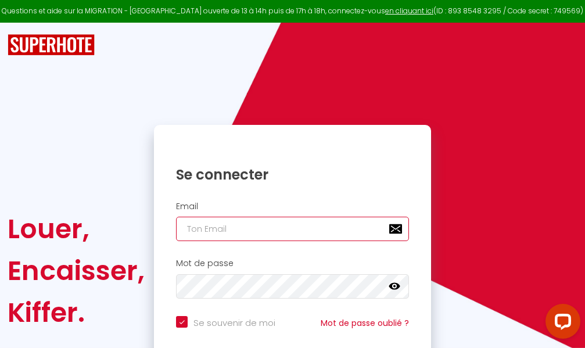
click at [306, 227] on input "email" at bounding box center [292, 229] width 233 height 24
type input "m"
checkbox input "true"
type input "ma"
checkbox input "true"
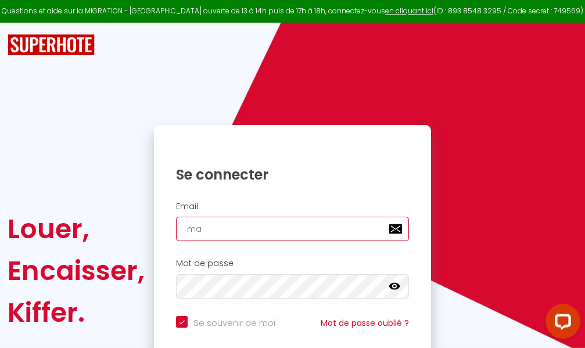
type input "mar"
checkbox input "true"
type input "marc"
checkbox input "true"
type input "marcd"
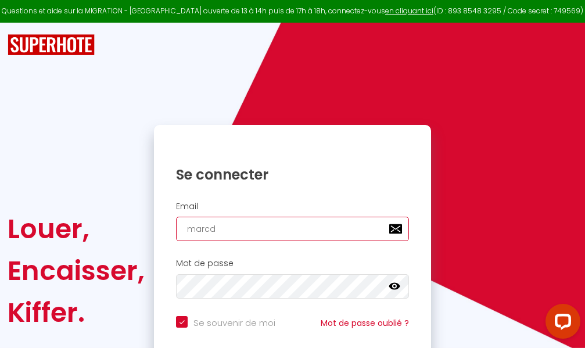
checkbox input "true"
type input "marcdp"
checkbox input "true"
type input "marcdpo"
checkbox input "true"
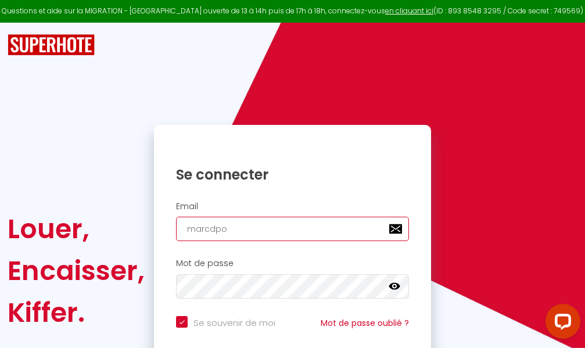
type input "marcdpoz"
checkbox input "true"
type input "marcdpoz."
checkbox input "true"
type input "marcdpoz.l"
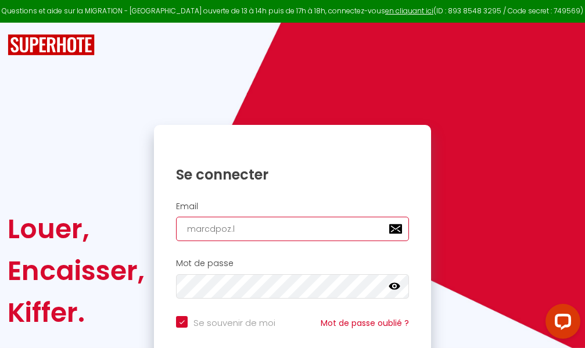
checkbox input "true"
type input "marcdpoz.lo"
checkbox input "true"
type input "marcdpoz.loc"
checkbox input "true"
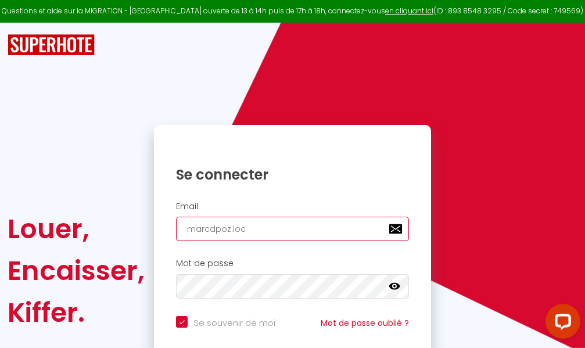
type input "marcdpoz.loca"
checkbox input "true"
type input "marcdpoz.locat"
checkbox input "true"
type input "marcdpoz.locati"
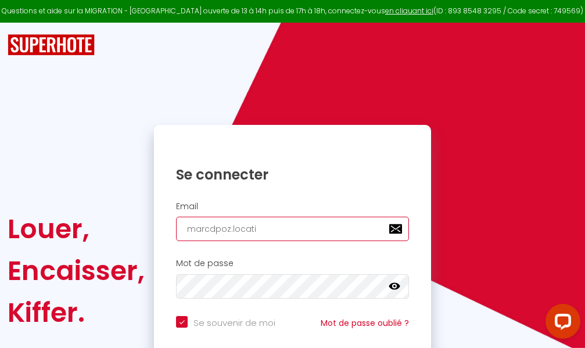
checkbox input "true"
type input "marcdpoz.locatio"
checkbox input "true"
type input "marcdpoz.location"
checkbox input "true"
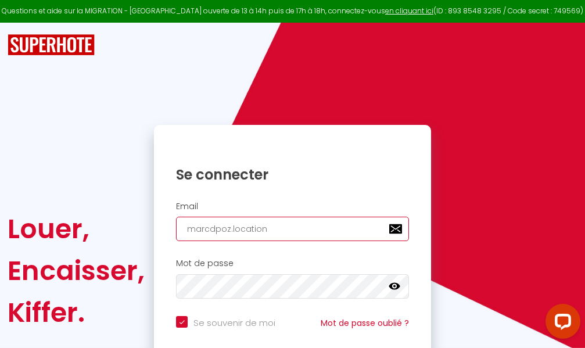
type input "marcdpoz.location@"
checkbox input "true"
type input "marcdpoz.location@g"
checkbox input "true"
type input "marcdpoz.location@gm"
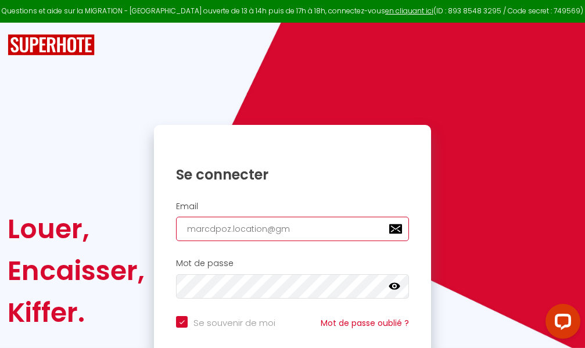
checkbox input "true"
type input "marcdpoz.location@gma"
checkbox input "true"
type input "marcdpoz.location@gmai"
checkbox input "true"
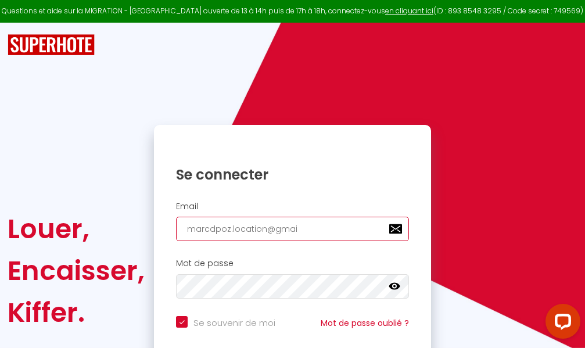
type input "[EMAIL_ADDRESS]"
checkbox input "true"
type input "[EMAIL_ADDRESS]."
checkbox input "true"
type input "marcdpoz.location@gmail.c"
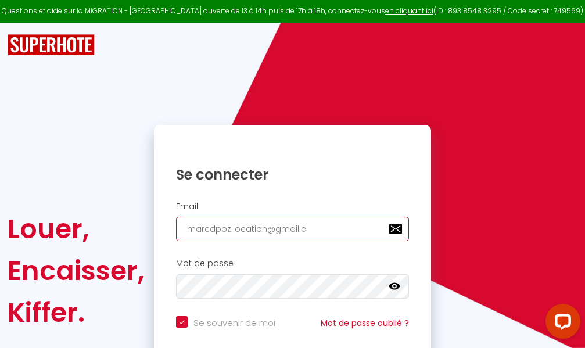
checkbox input "true"
type input "[EMAIL_ADDRESS][DOMAIN_NAME]"
checkbox input "true"
type input "[EMAIL_ADDRESS][DOMAIN_NAME]"
checkbox input "true"
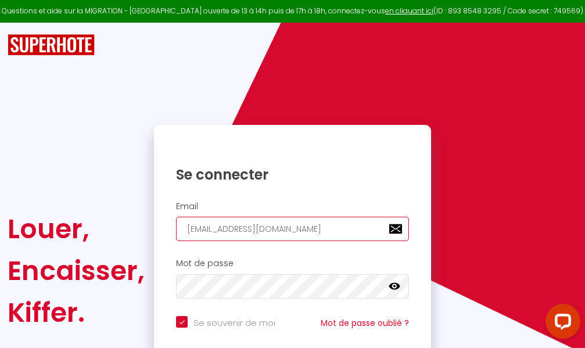
type input "[EMAIL_ADDRESS][DOMAIN_NAME]"
click at [294, 224] on input "email" at bounding box center [292, 229] width 233 height 24
